Goal: Go to known website: Access a specific website the user already knows

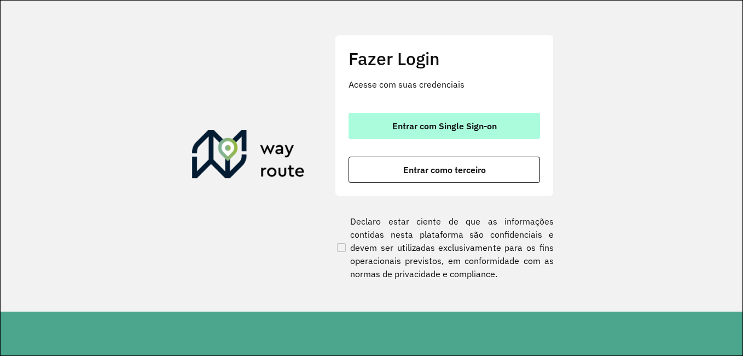
click at [446, 123] on span "Entrar com Single Sign-on" at bounding box center [444, 125] width 104 height 9
